Goal: Task Accomplishment & Management: Manage account settings

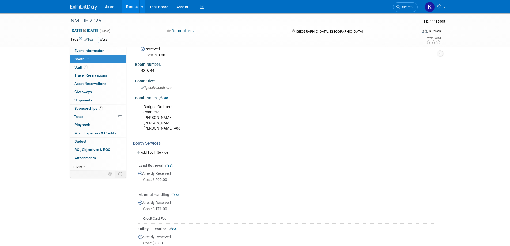
click at [167, 97] on link "Edit" at bounding box center [163, 98] width 9 height 4
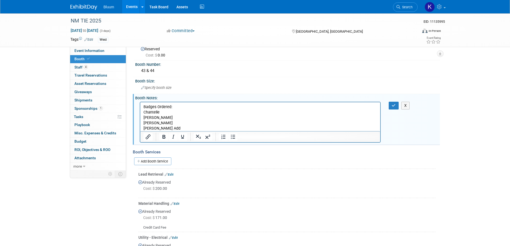
click at [166, 128] on p "Badges Ordered: Chantelle Cory Kierstin Nichole Add" at bounding box center [260, 117] width 234 height 27
click at [390, 104] on button "button" at bounding box center [393, 106] width 10 height 8
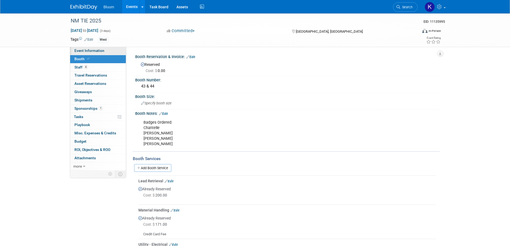
click at [98, 48] on link "Event Information" at bounding box center [98, 51] width 56 height 8
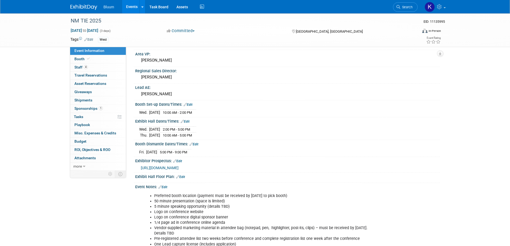
scroll to position [107, 0]
click at [82, 60] on span "Booth" at bounding box center [82, 59] width 16 height 4
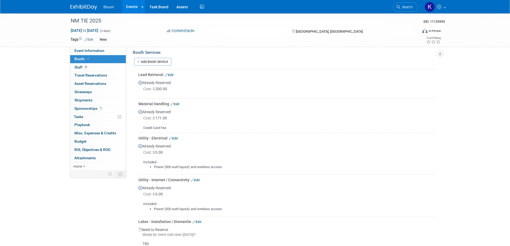
scroll to position [160, 0]
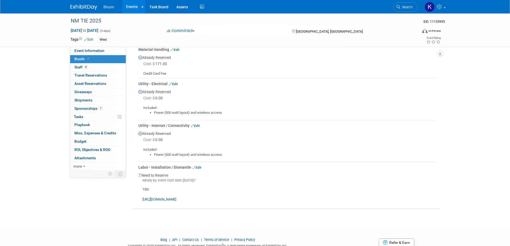
click at [200, 167] on link "Edit" at bounding box center [196, 168] width 9 height 4
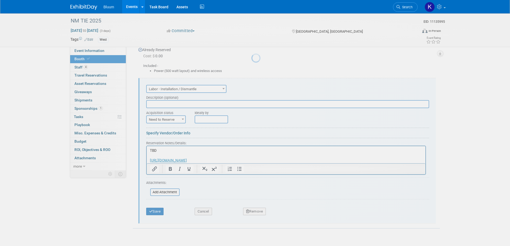
scroll to position [0, 0]
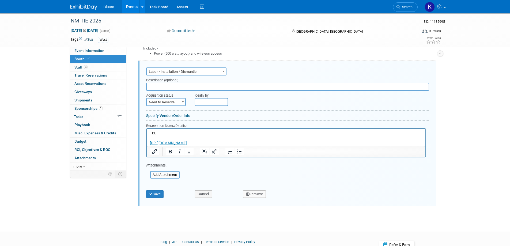
click at [175, 102] on span "Need to Reserve" at bounding box center [166, 101] width 39 height 7
select select "2"
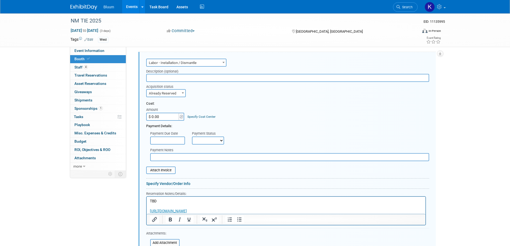
scroll to position [342, 0]
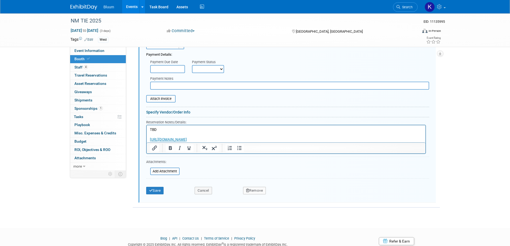
drag, startPoint x: 150, startPoint y: 128, endPoint x: 389, endPoint y: 269, distance: 277.4
click at [247, 142] on html "TBD https://cssabq.boomerecommerce.com" at bounding box center [285, 133] width 278 height 17
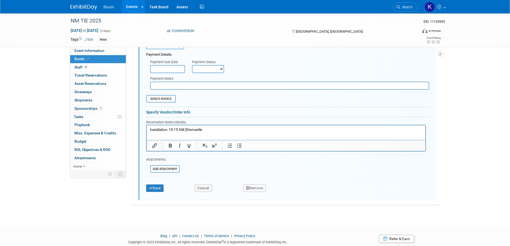
click at [184, 130] on p "Installation: 10:15 AM ]Dismantle" at bounding box center [286, 129] width 272 height 5
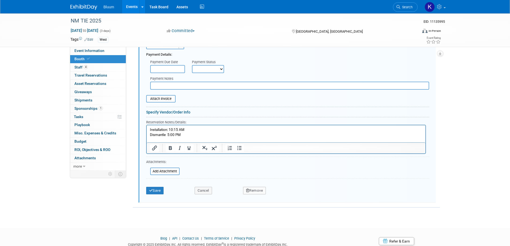
click at [190, 129] on p "Installation: 10:15 AM" at bounding box center [286, 129] width 272 height 5
click at [188, 135] on p "Dismantle 5:00 PM" at bounding box center [286, 134] width 272 height 5
click at [187, 136] on p "Dismantle 5:00 PM (1Hour" at bounding box center [286, 134] width 272 height 5
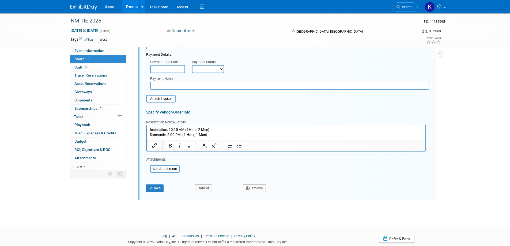
click at [170, 129] on p "Installation: 10:15 AM (1Hour, 2 Men)" at bounding box center [286, 129] width 272 height 5
click at [168, 133] on p "Dismantle 5:00 PM (1 Hour, 1 Man)" at bounding box center [286, 134] width 272 height 5
click at [154, 188] on button "Save" at bounding box center [155, 187] width 18 height 7
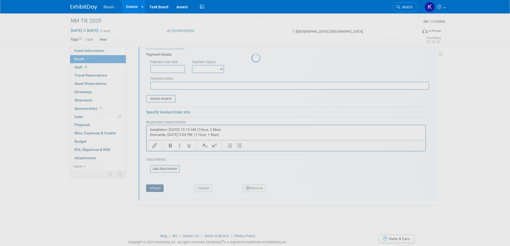
scroll to position [178, 0]
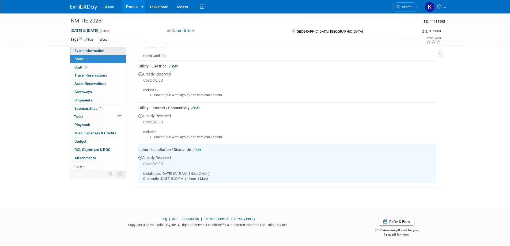
click at [93, 53] on link "Event Information" at bounding box center [98, 51] width 56 height 8
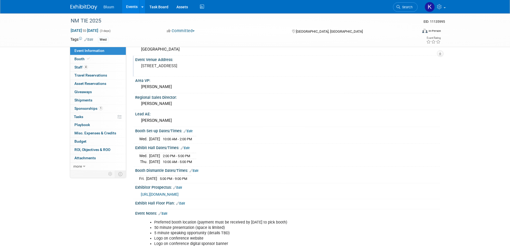
scroll to position [107, 0]
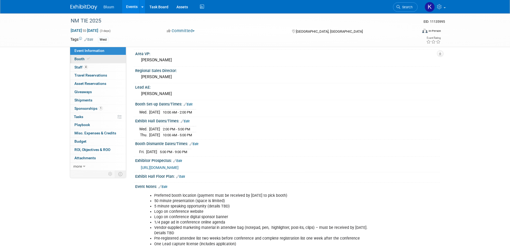
click at [85, 61] on span "Booth" at bounding box center [82, 59] width 16 height 4
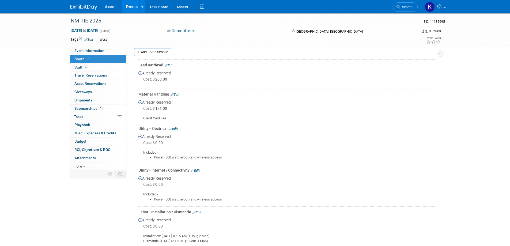
scroll to position [160, 0]
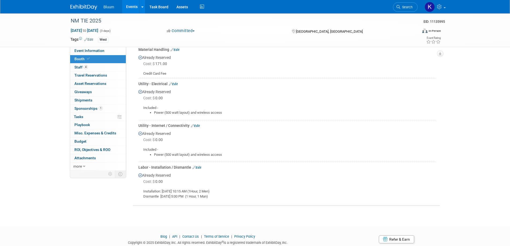
click at [132, 5] on link "Events" at bounding box center [132, 6] width 20 height 13
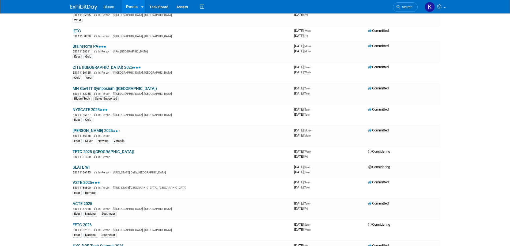
scroll to position [374, 0]
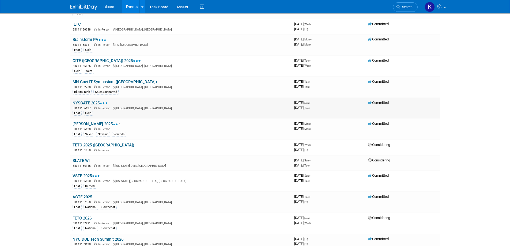
click at [89, 103] on link "NYSCATE 2025" at bounding box center [89, 103] width 35 height 5
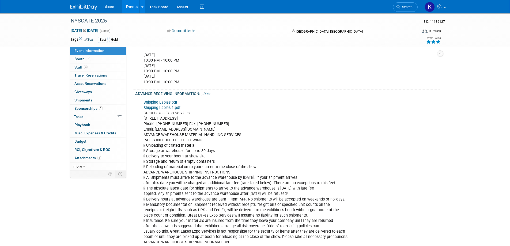
scroll to position [267, 0]
click at [209, 95] on link "Edit" at bounding box center [205, 96] width 9 height 4
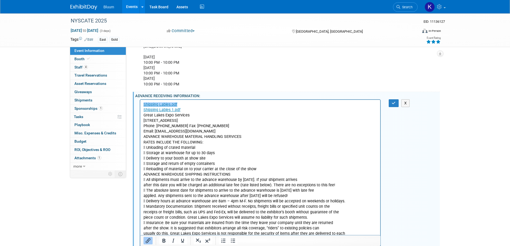
scroll to position [0, 0]
click at [395, 102] on icon "button" at bounding box center [393, 103] width 4 height 4
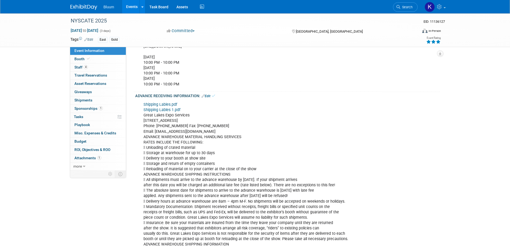
click at [143, 101] on div "Shipping Lables.pdf Shipping Lables 1.pdf Great Lakes Expo Services 828 East Fe…" at bounding box center [260, 193] width 241 height 188
click at [214, 106] on div "Shipping Lables.pdf Shipping Lables 1.pdf Great Lakes Expo Services 828 East Fe…" at bounding box center [260, 193] width 241 height 188
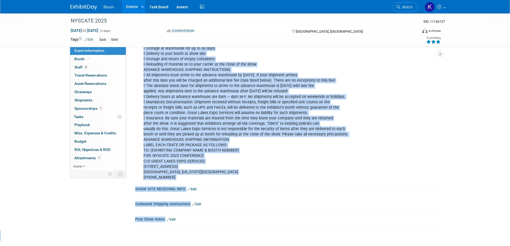
scroll to position [413, 0]
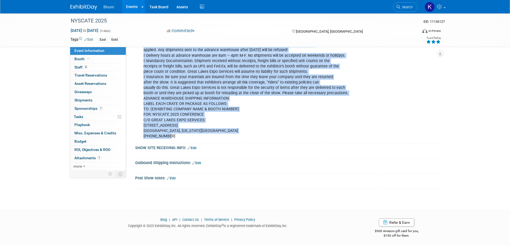
drag, startPoint x: 142, startPoint y: 109, endPoint x: 183, endPoint y: 140, distance: 52.1
click at [183, 140] on div "Shipping Lables.pdf Shipping Lables 1.pdf Great Lakes Expo Services 828 East Fe…" at bounding box center [260, 47] width 241 height 188
copy div "Shipping Lables 1.pdf Great Lakes Expo Services 828 East Ferry Street Buffalo, …"
click at [303, 100] on div "Shipping Lables.pdf Shipping Lables 1.pdf Great Lakes Expo Services 828 East Fe…" at bounding box center [260, 47] width 241 height 188
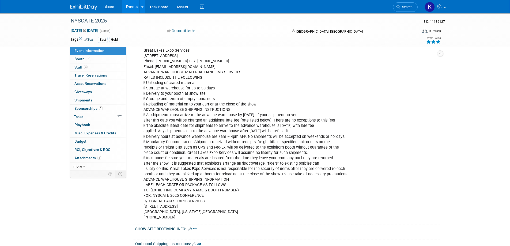
scroll to position [253, 0]
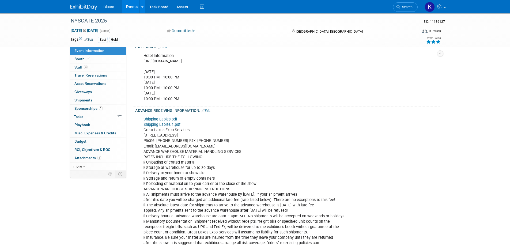
click at [170, 118] on link "Shipping Lables.pdf" at bounding box center [160, 119] width 34 height 5
click at [130, 8] on link "Events" at bounding box center [132, 6] width 20 height 13
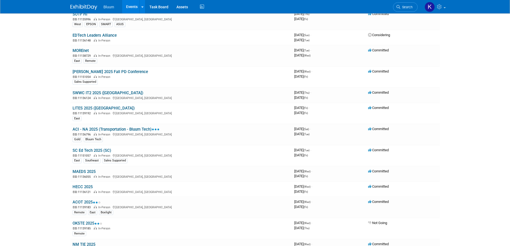
scroll to position [134, 0]
click at [92, 131] on link "ACI - NA 2025 (Transportation - Bluum Tech)" at bounding box center [115, 129] width 87 height 5
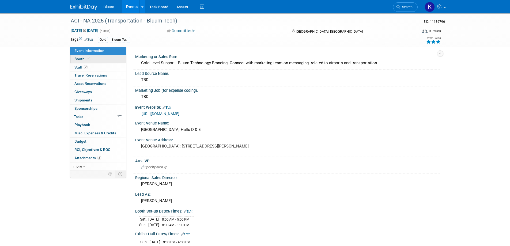
click at [82, 58] on span "Booth" at bounding box center [82, 59] width 16 height 4
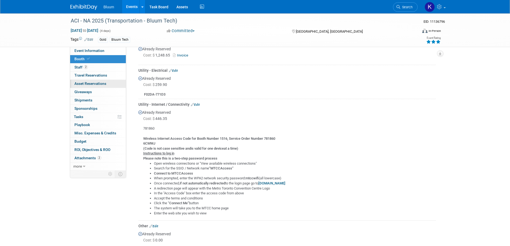
scroll to position [160, 0]
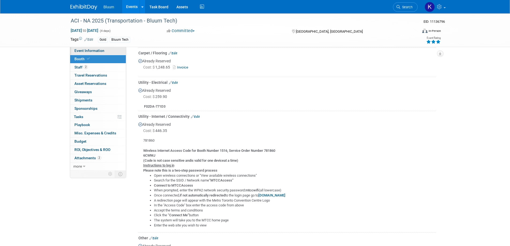
click at [92, 51] on span "Event Information" at bounding box center [89, 50] width 30 height 4
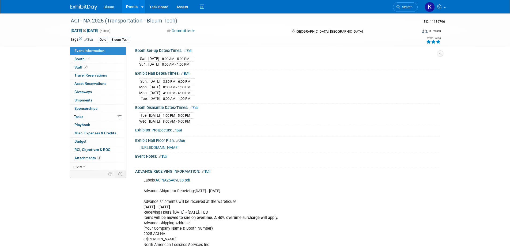
click at [178, 145] on span "[URL][DOMAIN_NAME]" at bounding box center [160, 147] width 38 height 4
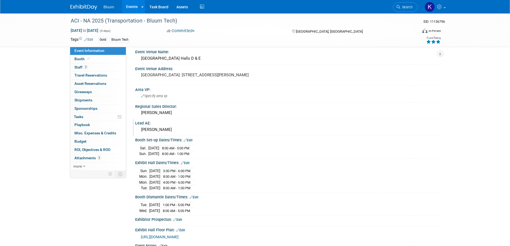
scroll to position [53, 0]
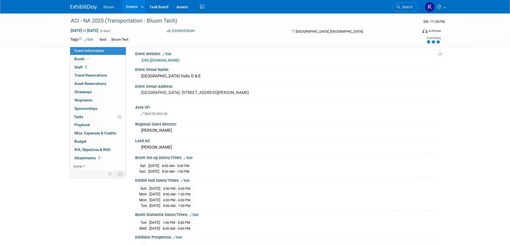
click at [179, 61] on link "[URL][DOMAIN_NAME]" at bounding box center [160, 60] width 38 height 4
click at [78, 59] on span "Booth" at bounding box center [82, 59] width 16 height 4
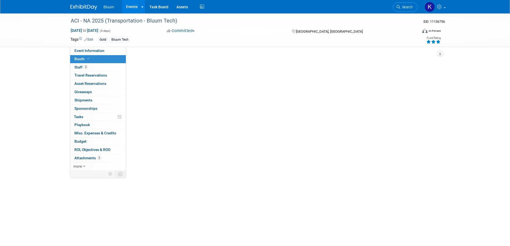
scroll to position [0, 0]
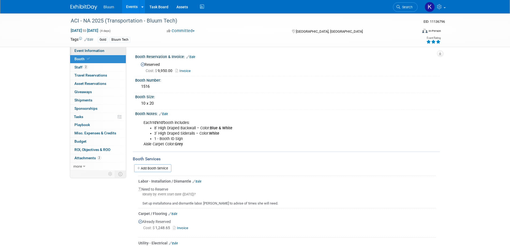
click at [80, 51] on span "Event Information" at bounding box center [89, 50] width 30 height 4
